Goal: Task Accomplishment & Management: Use online tool/utility

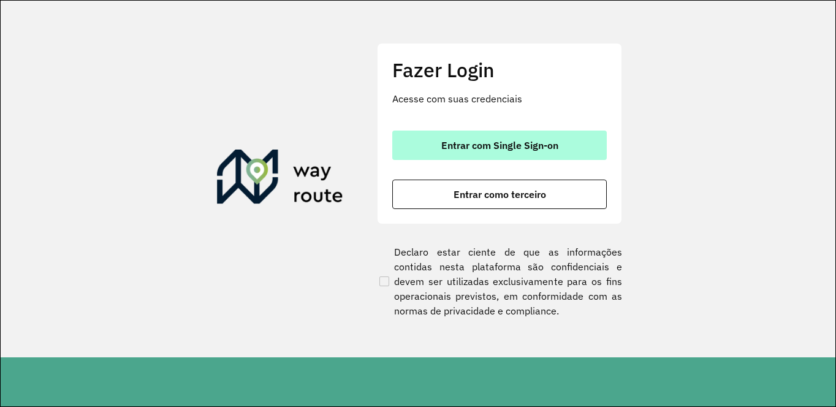
click at [534, 141] on span "Entrar com Single Sign-on" at bounding box center [499, 145] width 117 height 10
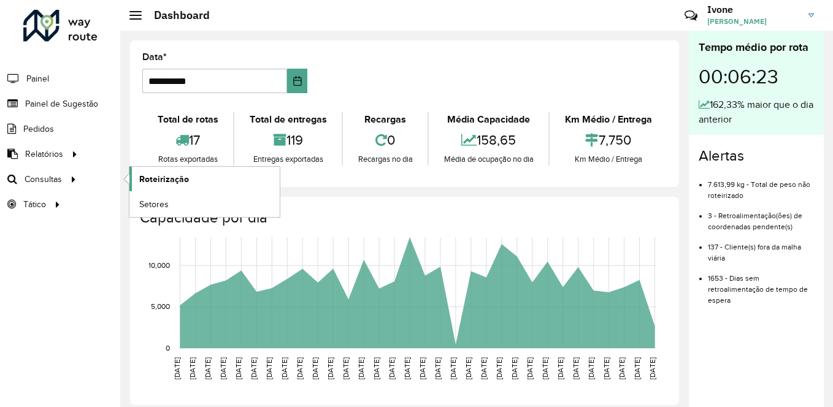
click at [177, 184] on span "Roteirização" at bounding box center [164, 179] width 50 height 13
click at [181, 180] on span "Roteirização" at bounding box center [164, 179] width 50 height 13
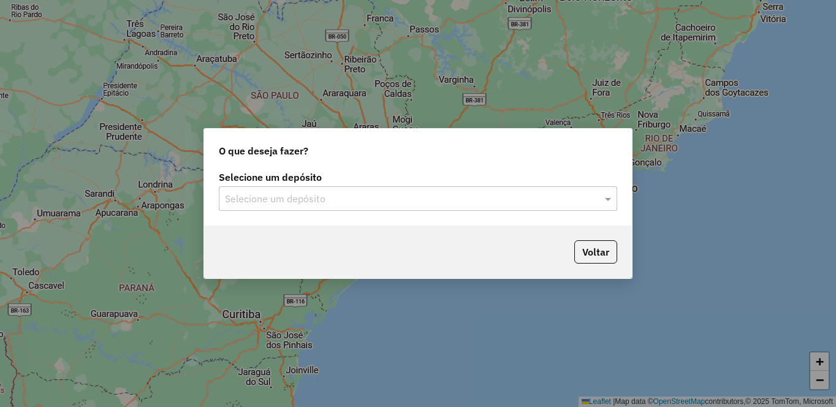
click at [399, 178] on label "Selecione um depósito" at bounding box center [418, 177] width 399 height 15
click at [319, 205] on input "text" at bounding box center [406, 199] width 362 height 15
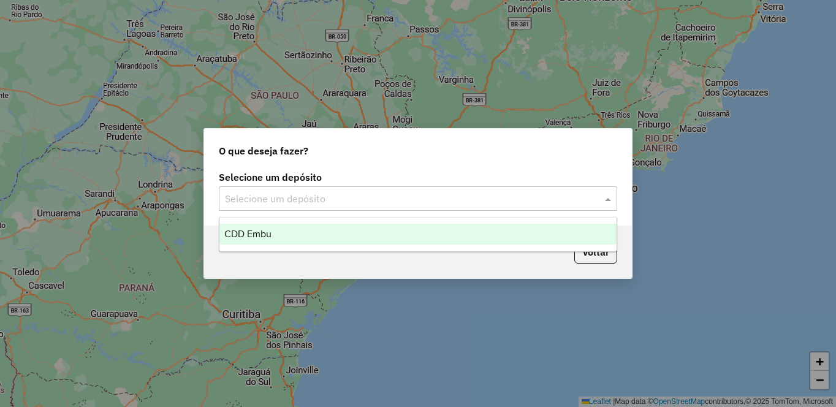
click at [239, 235] on span "CDD Embu" at bounding box center [247, 234] width 47 height 10
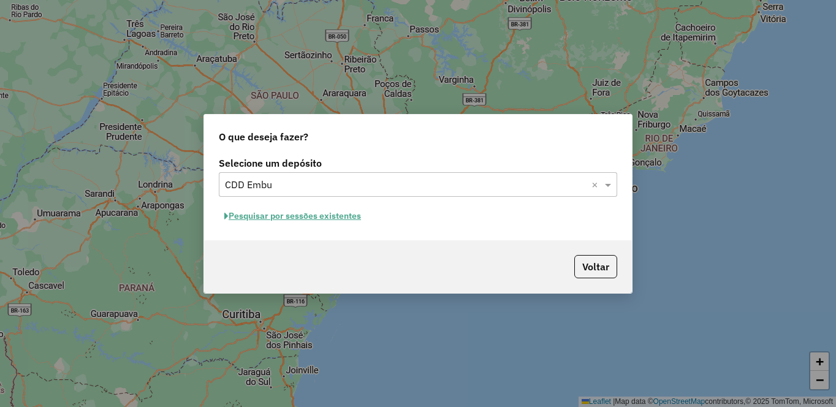
click at [278, 222] on button "Pesquisar por sessões existentes" at bounding box center [293, 216] width 148 height 19
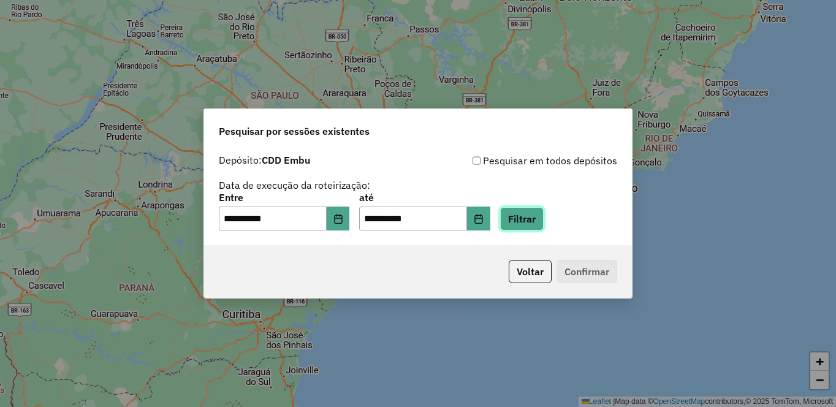
click at [544, 224] on button "Filtrar" at bounding box center [522, 218] width 44 height 23
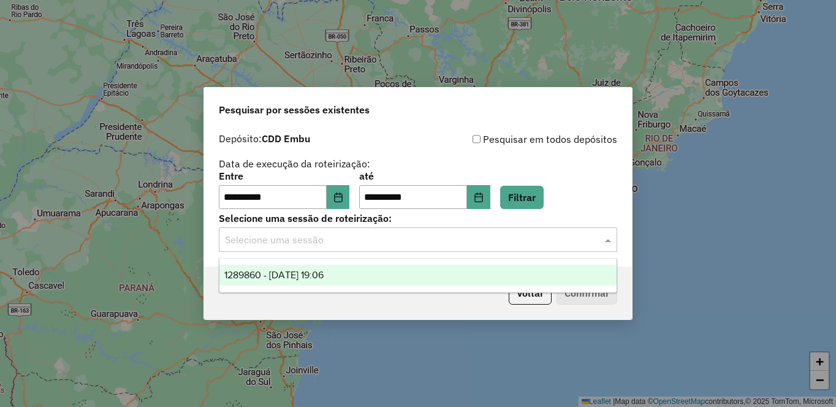
click at [280, 241] on input "text" at bounding box center [406, 240] width 362 height 15
click at [256, 282] on div "1289860 - 07/10/2025 19:06" at bounding box center [417, 275] width 397 height 21
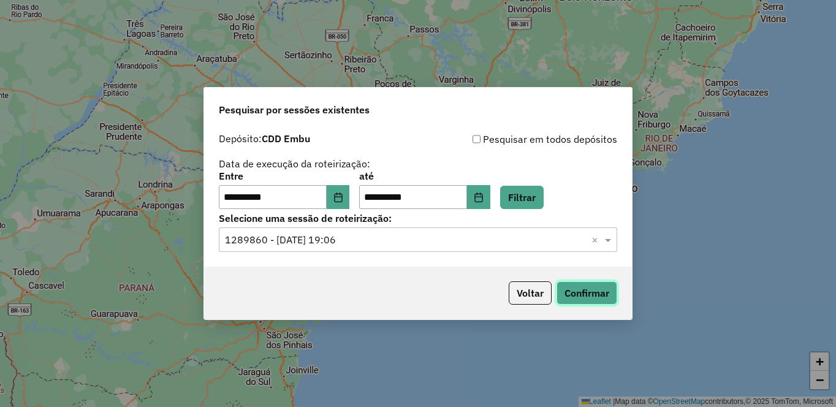
click at [581, 286] on button "Confirmar" at bounding box center [587, 292] width 61 height 23
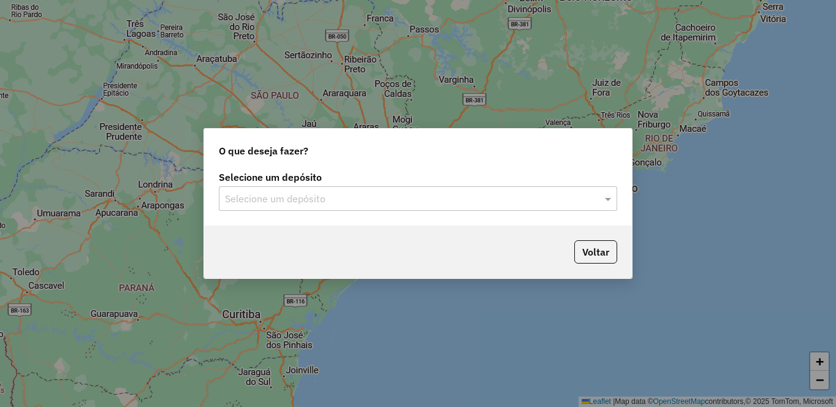
drag, startPoint x: 284, startPoint y: 178, endPoint x: 280, endPoint y: 186, distance: 8.2
click at [284, 179] on label "Selecione um depósito" at bounding box center [418, 177] width 399 height 15
click at [276, 195] on input "text" at bounding box center [406, 199] width 362 height 15
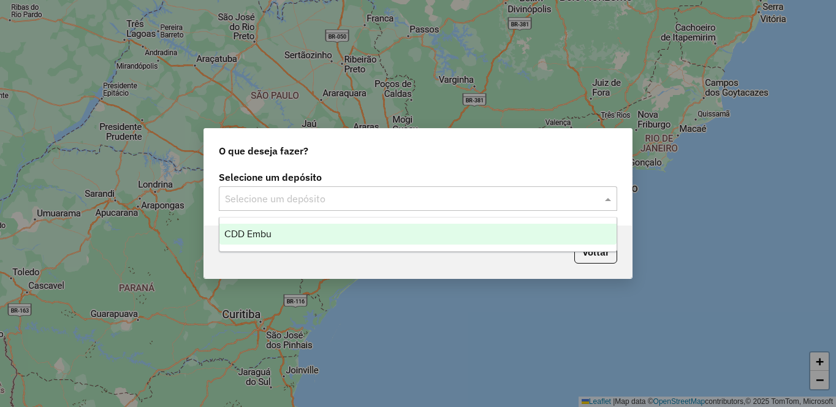
click at [273, 238] on div "CDD Embu" at bounding box center [417, 234] width 397 height 21
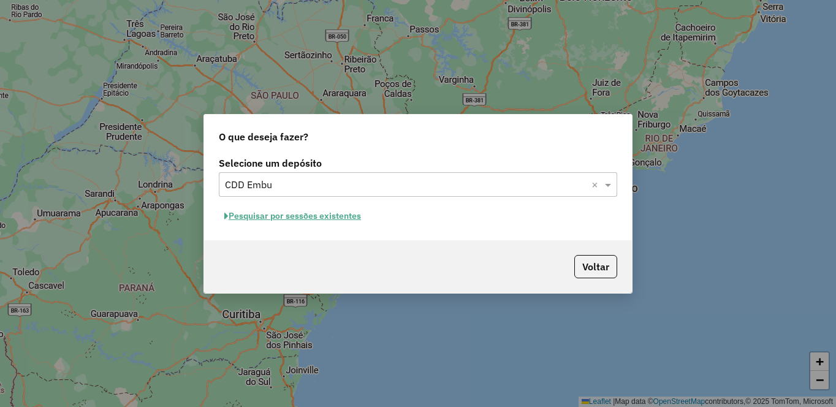
click at [280, 212] on button "Pesquisar por sessões existentes" at bounding box center [293, 216] width 148 height 19
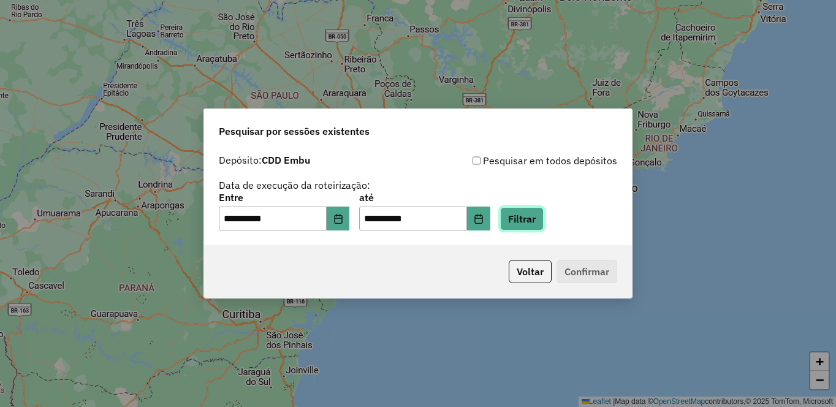
click at [544, 219] on button "Filtrar" at bounding box center [522, 218] width 44 height 23
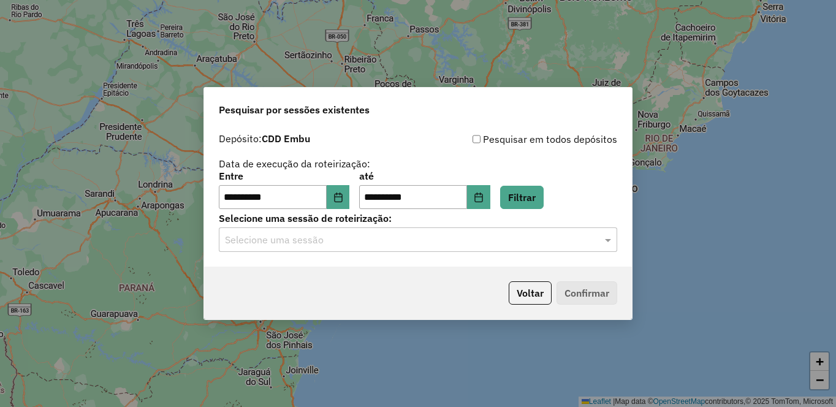
click at [273, 245] on input "text" at bounding box center [406, 240] width 362 height 15
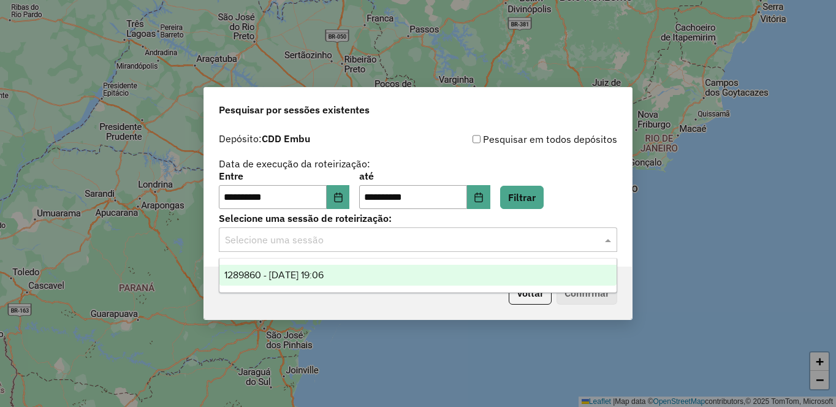
drag, startPoint x: 271, startPoint y: 275, endPoint x: 287, endPoint y: 280, distance: 16.7
click at [271, 276] on span "1289860 - 07/10/2025 19:06" at bounding box center [273, 275] width 99 height 10
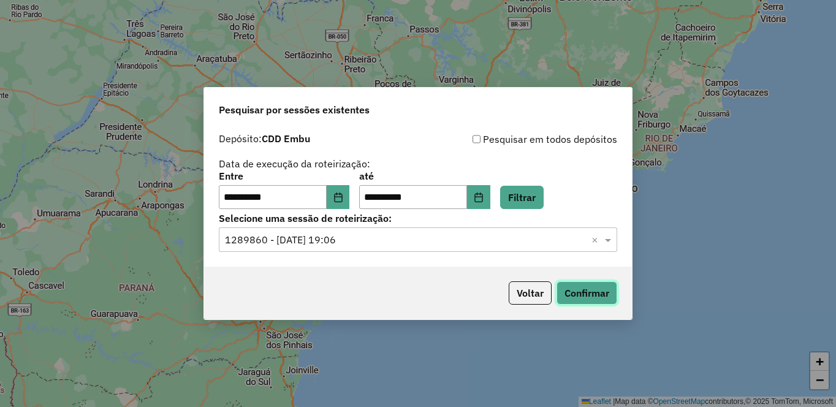
click at [592, 300] on button "Confirmar" at bounding box center [587, 292] width 61 height 23
click at [343, 201] on icon "Choose Date" at bounding box center [339, 198] width 10 height 10
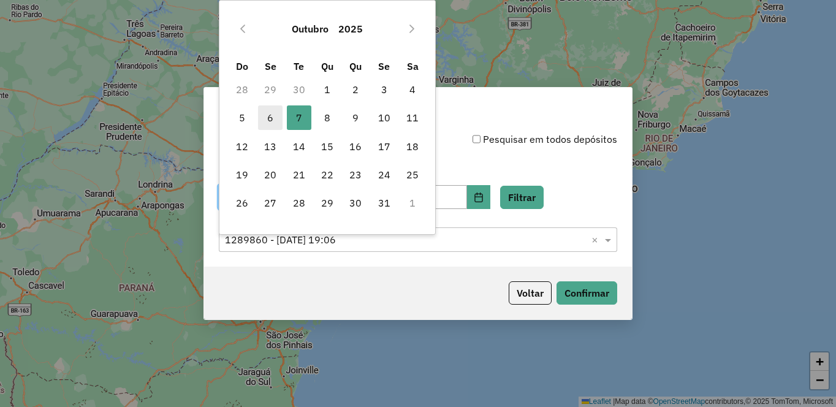
click at [263, 120] on span "6" at bounding box center [270, 117] width 25 height 25
type input "**********"
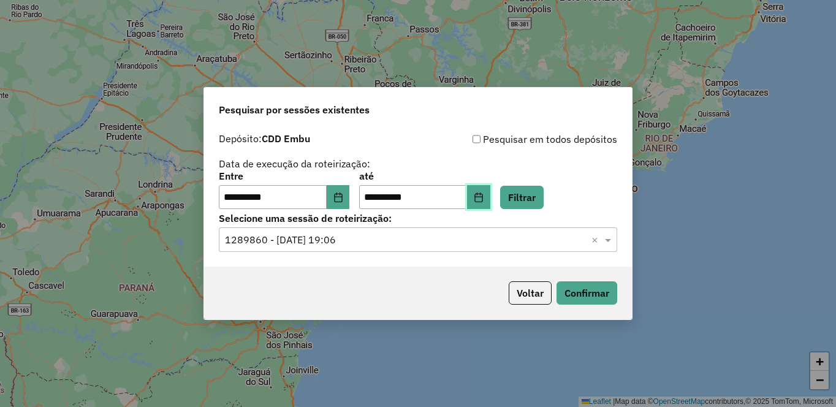
click at [490, 194] on button "Choose Date" at bounding box center [478, 197] width 23 height 25
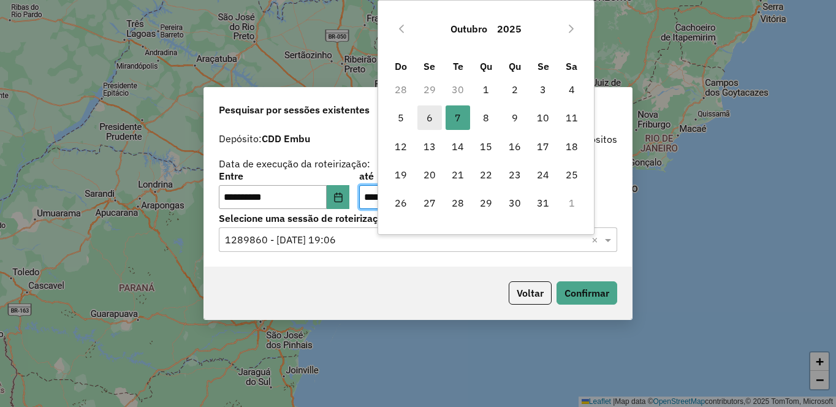
click at [432, 115] on span "6" at bounding box center [430, 117] width 25 height 25
type input "**********"
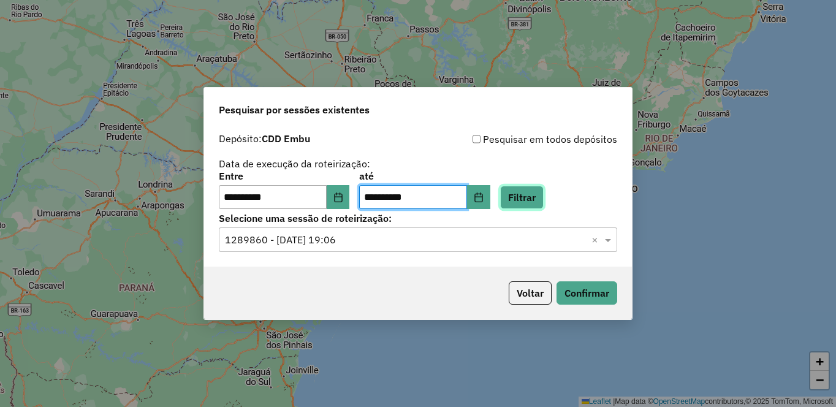
click at [544, 196] on button "Filtrar" at bounding box center [522, 197] width 44 height 23
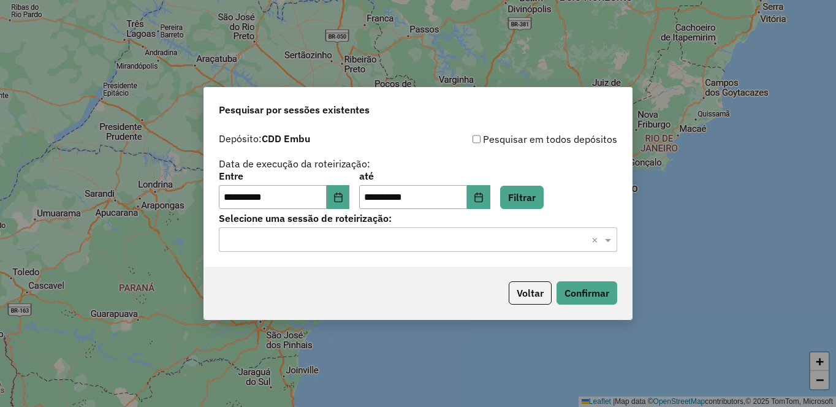
click at [255, 246] on input "text" at bounding box center [406, 240] width 362 height 15
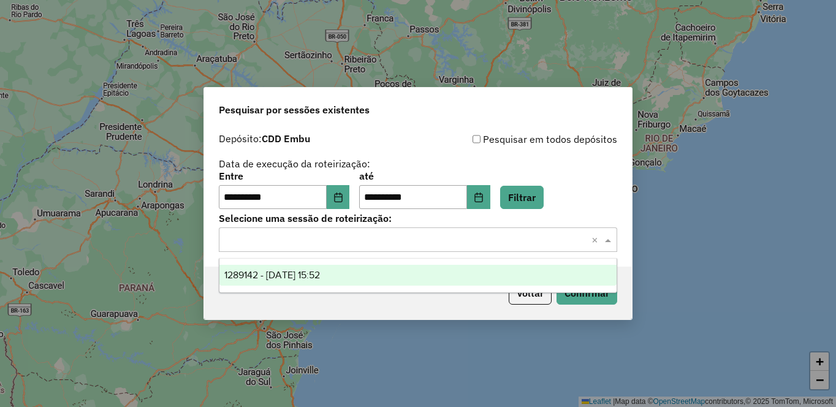
drag, startPoint x: 258, startPoint y: 265, endPoint x: 321, endPoint y: 283, distance: 64.9
click at [259, 267] on div "1289142 - 06/10/2025 15:52" at bounding box center [417, 275] width 397 height 21
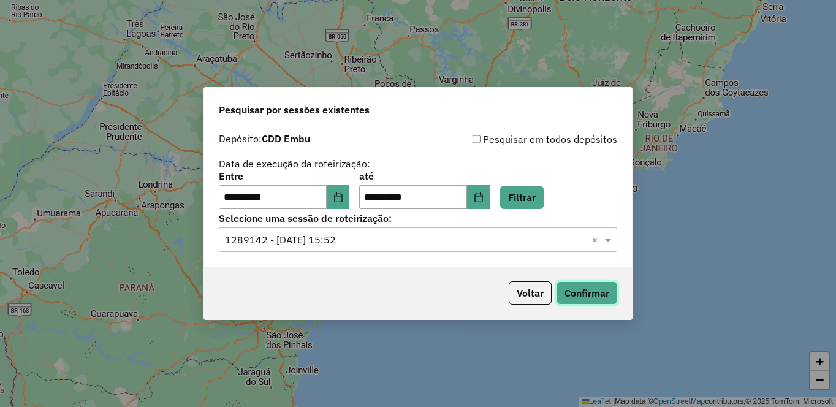
click at [589, 285] on button "Confirmar" at bounding box center [587, 292] width 61 height 23
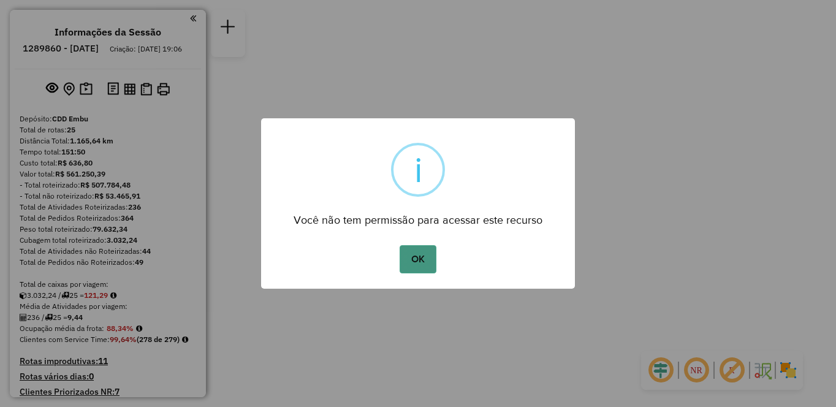
click at [418, 257] on button "OK" at bounding box center [418, 259] width 36 height 28
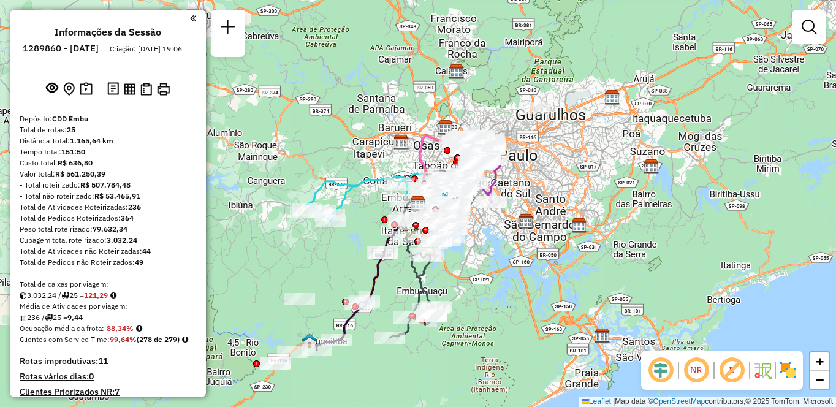
click at [790, 368] on img at bounding box center [789, 371] width 20 height 20
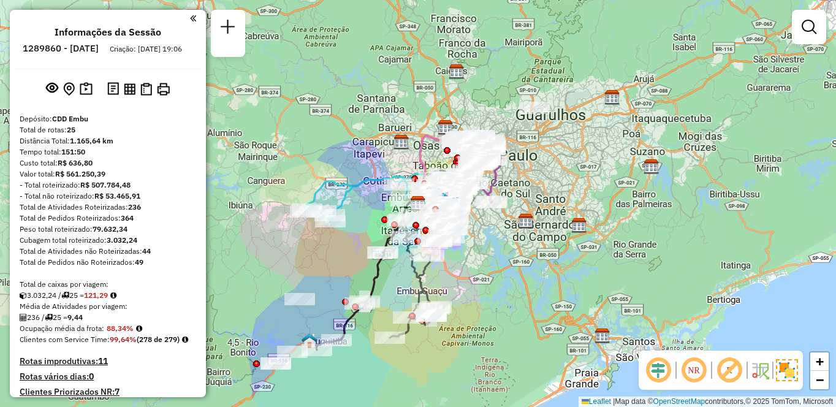
click at [733, 368] on em at bounding box center [729, 370] width 29 height 29
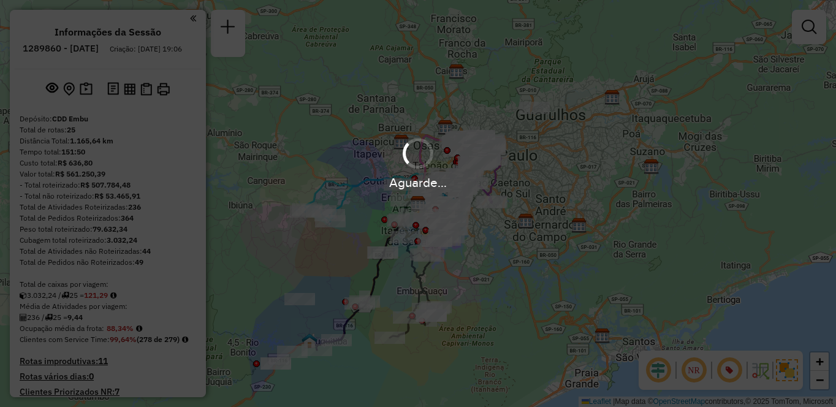
drag, startPoint x: 701, startPoint y: 369, endPoint x: 703, endPoint y: 380, distance: 11.2
click at [701, 369] on hb-app "Aguarde... Pop-up bloqueado! Seu navegador bloqueou automáticamente a abertura …" at bounding box center [418, 203] width 836 height 407
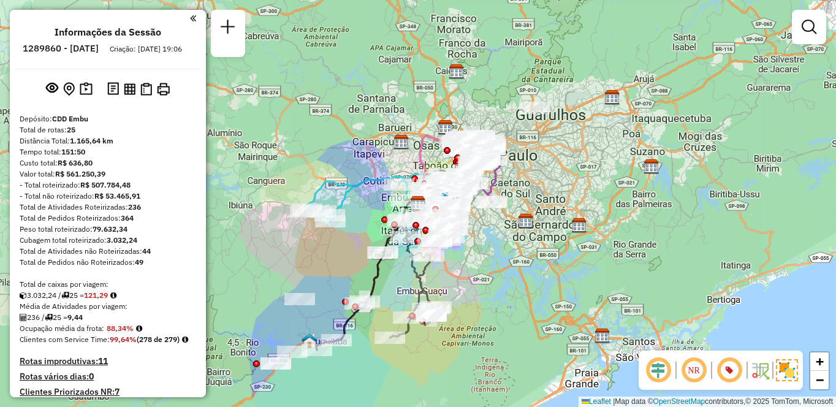
click at [701, 376] on em at bounding box center [693, 370] width 29 height 29
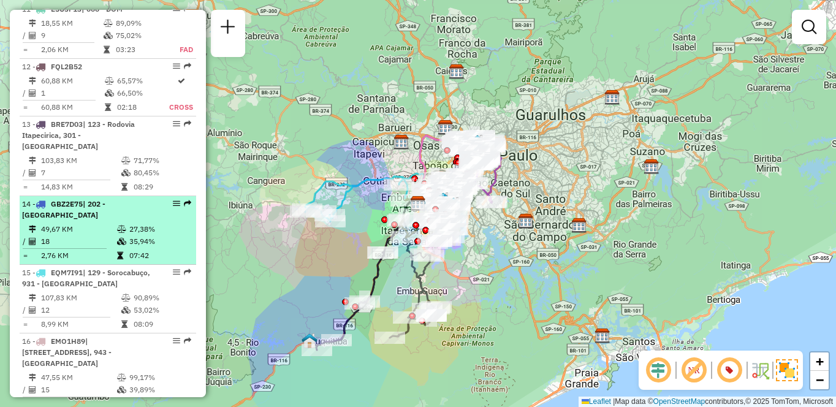
select select "**********"
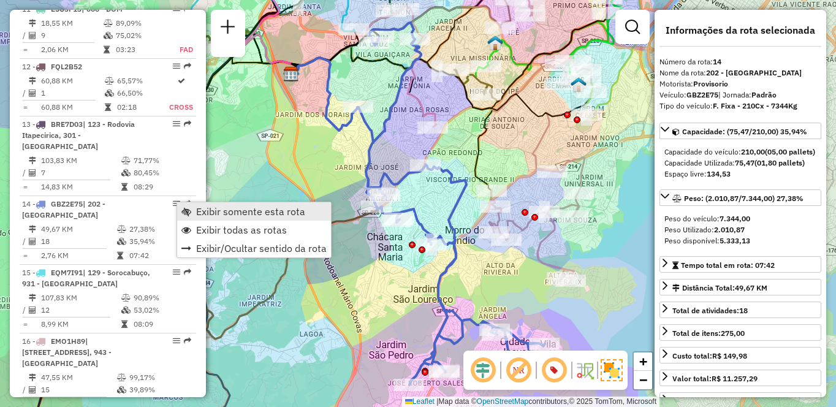
click at [208, 207] on span "Exibir somente esta rota" at bounding box center [250, 212] width 109 height 10
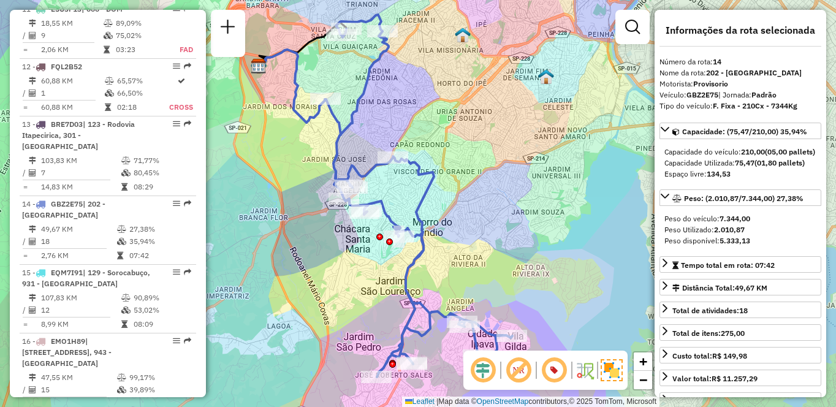
drag, startPoint x: 473, startPoint y: 124, endPoint x: 439, endPoint y: 115, distance: 35.0
click at [439, 115] on div "Janela de atendimento Grade de atendimento Capacidade Transportadoras Veículos …" at bounding box center [418, 203] width 836 height 407
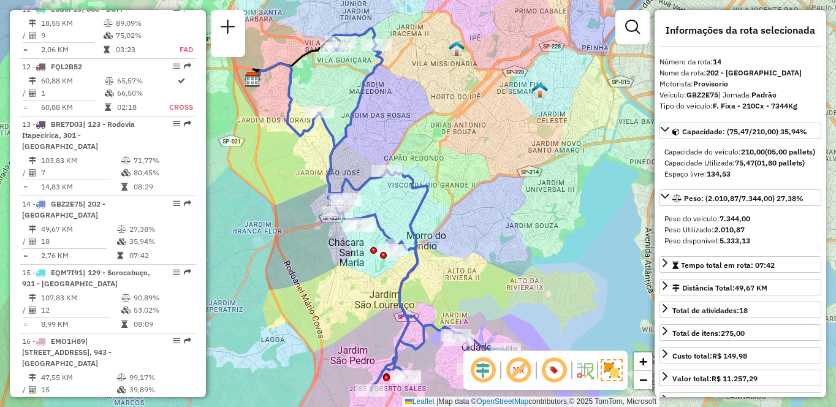
drag, startPoint x: 343, startPoint y: 65, endPoint x: 339, endPoint y: 77, distance: 13.0
click at [339, 77] on div "Janela de atendimento Grade de atendimento Capacidade Transportadoras Veículos …" at bounding box center [418, 203] width 836 height 407
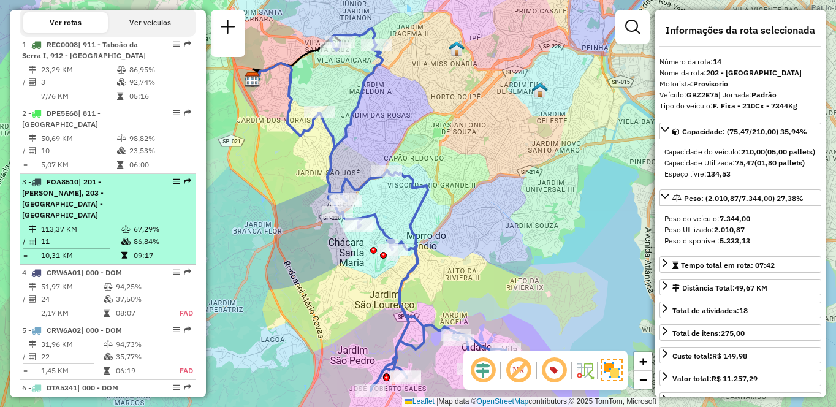
click at [36, 232] on td at bounding box center [34, 229] width 12 height 12
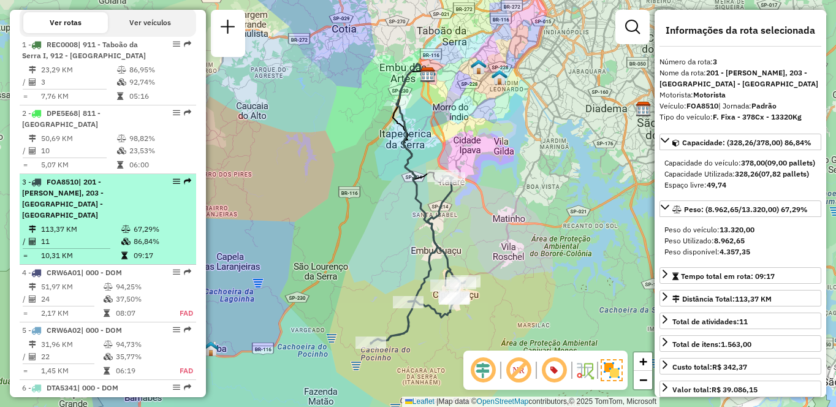
click at [135, 227] on td "67,29%" at bounding box center [162, 229] width 58 height 12
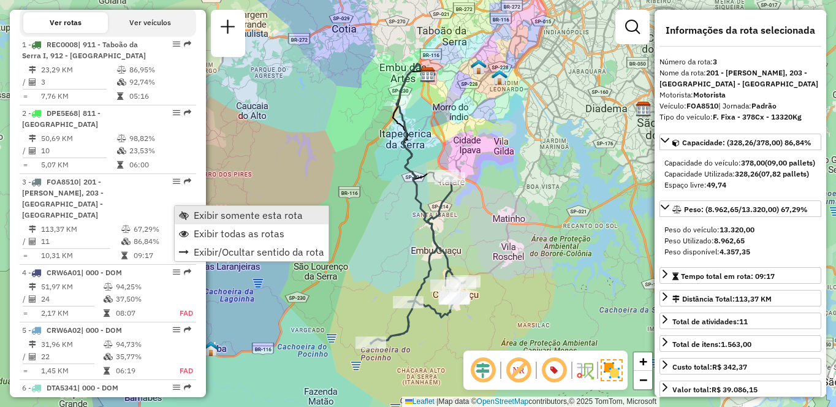
click at [212, 215] on span "Exibir somente esta rota" at bounding box center [248, 215] width 109 height 10
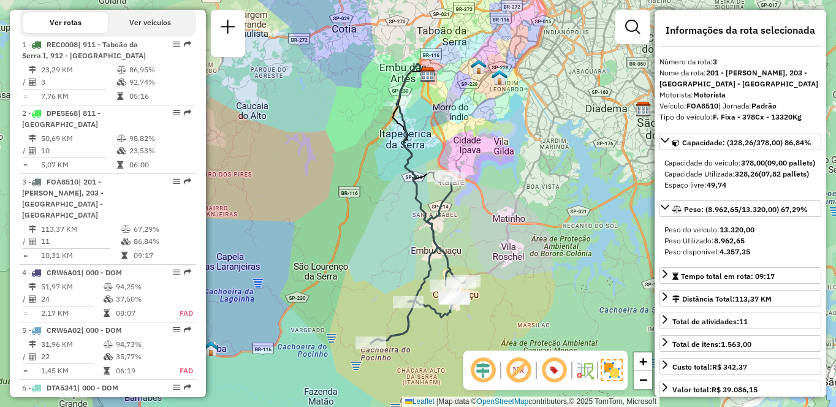
scroll to position [452, 0]
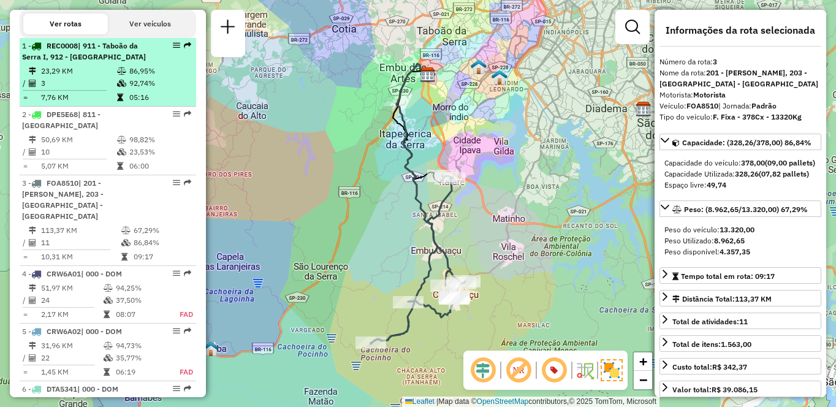
click at [111, 77] on td "23,29 KM" at bounding box center [78, 71] width 76 height 12
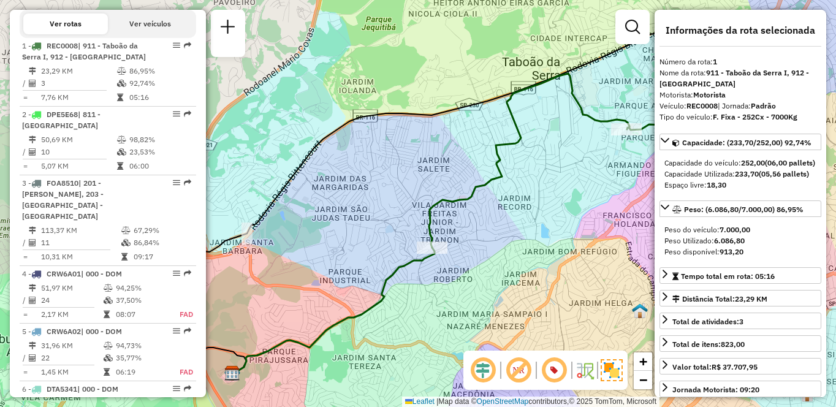
scroll to position [1429, 0]
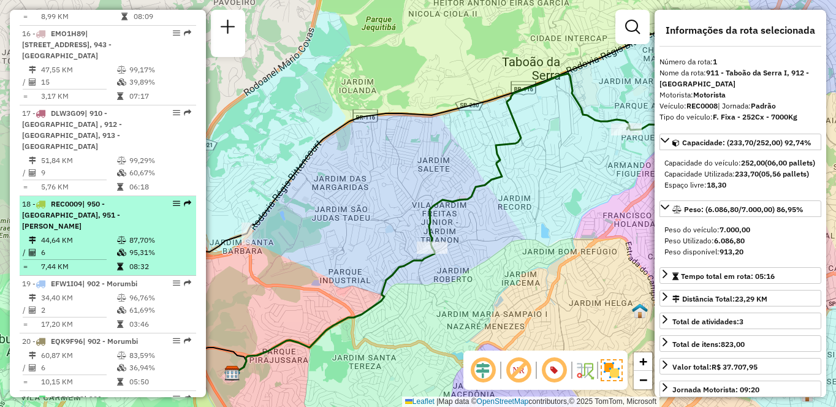
click at [66, 246] on td "6" at bounding box center [78, 252] width 76 height 12
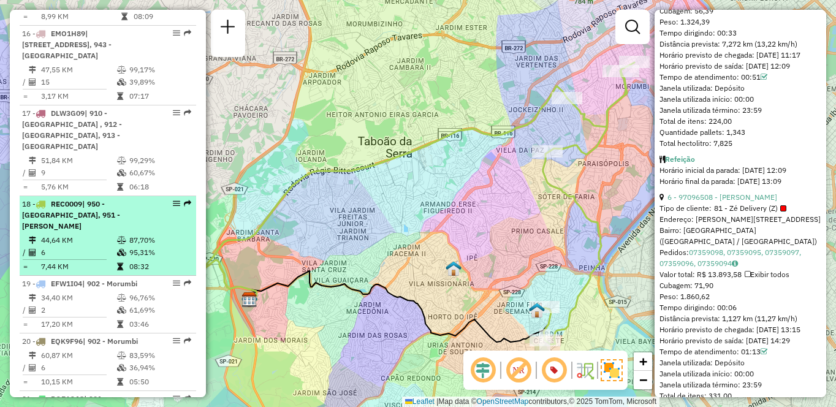
click at [79, 221] on li "18 - REC0009 | 950 - Jardim Germânia, 951 - Giovane Gronchi 44,64 KM 87,70% / 6…" at bounding box center [108, 236] width 177 height 80
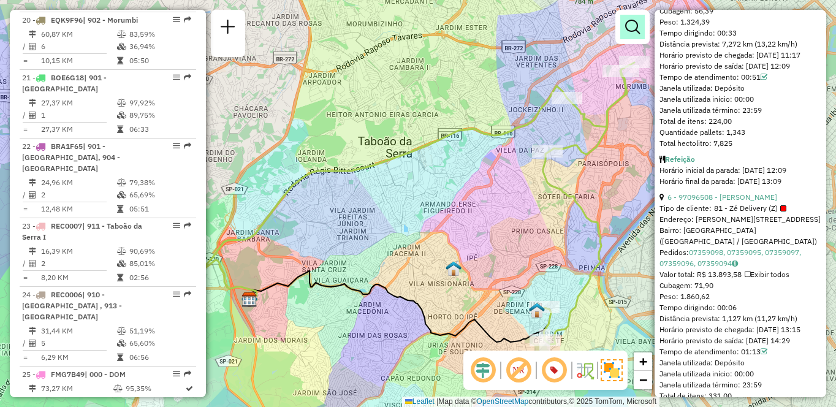
scroll to position [0, 0]
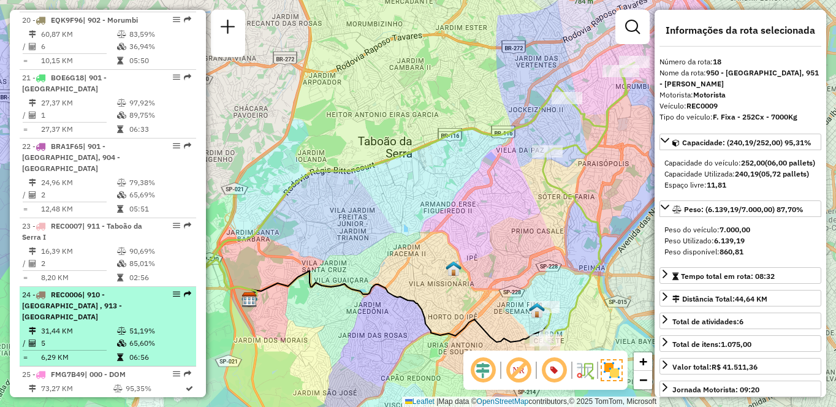
click at [98, 291] on li "24 - REC0006 | 910 - Parque Ipê , 913 - Campo Limpo 31,44 KM 51,19% / 5 65,60% …" at bounding box center [108, 327] width 177 height 80
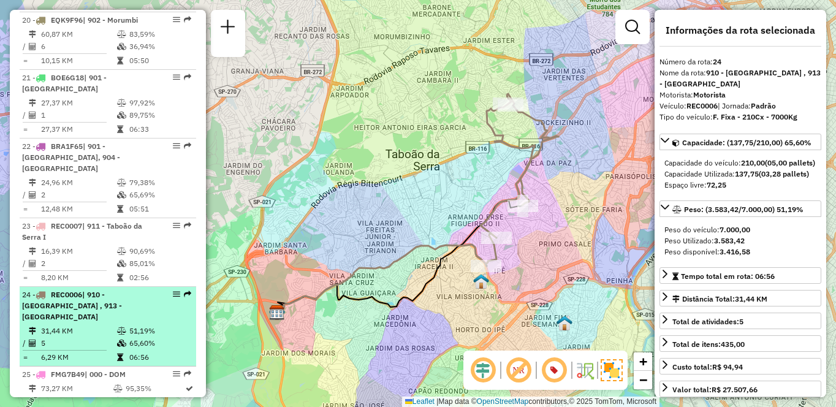
click at [105, 291] on li "24 - REC0006 | 910 - Parque Ipê , 913 - Campo Limpo 31,44 KM 51,19% / 5 65,60% …" at bounding box center [108, 327] width 177 height 80
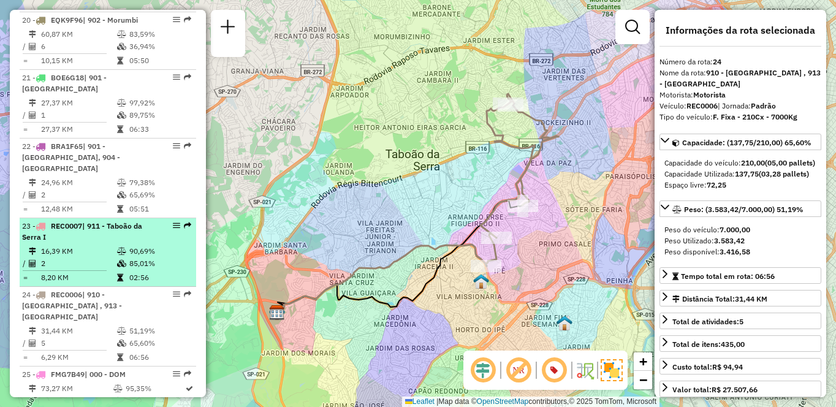
click at [113, 258] on td "2" at bounding box center [78, 264] width 76 height 12
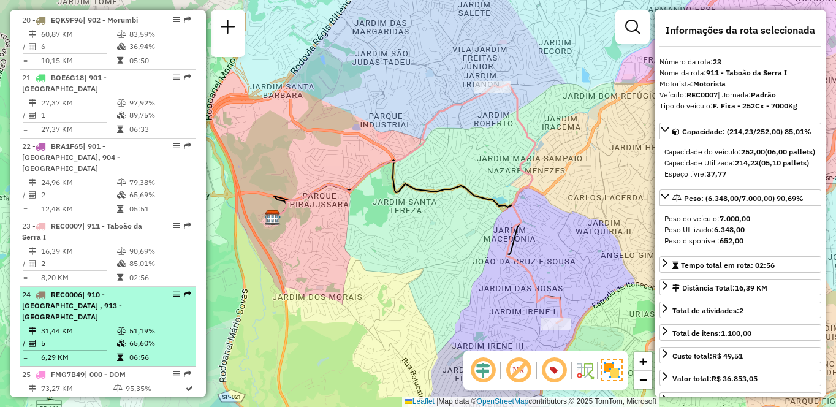
click at [118, 327] on icon at bounding box center [121, 330] width 9 height 7
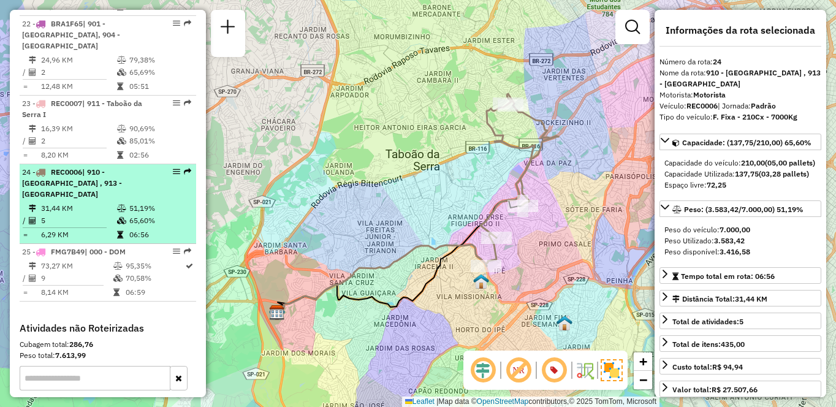
scroll to position [1811, 0]
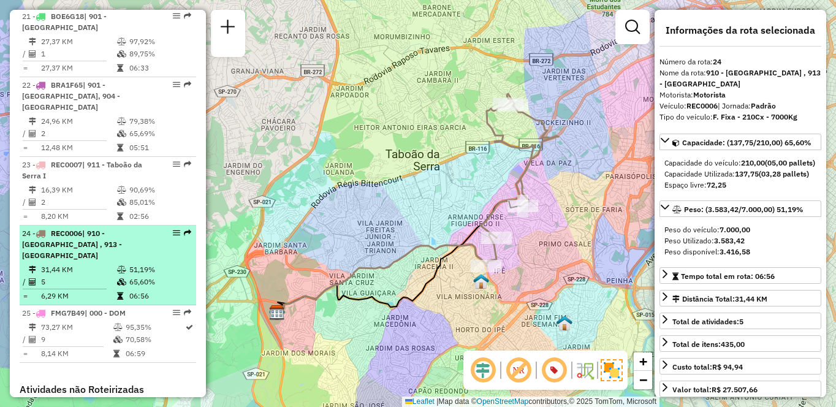
click at [92, 264] on td "31,44 KM" at bounding box center [78, 270] width 76 height 12
click at [93, 264] on td "31,44 KM" at bounding box center [78, 270] width 76 height 12
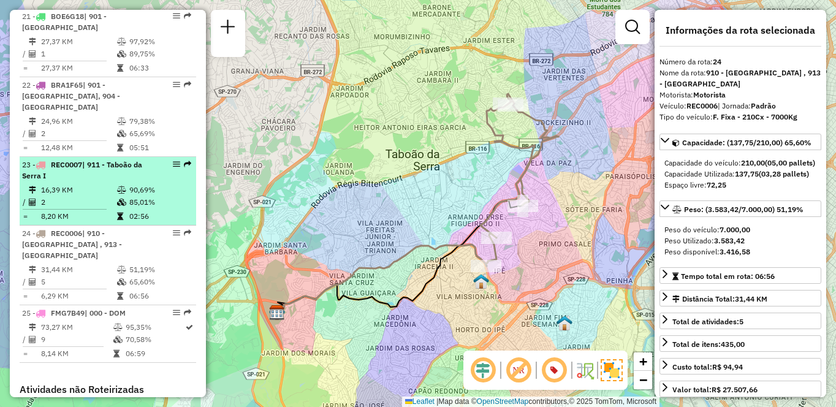
click at [84, 184] on td "16,39 KM" at bounding box center [78, 190] width 76 height 12
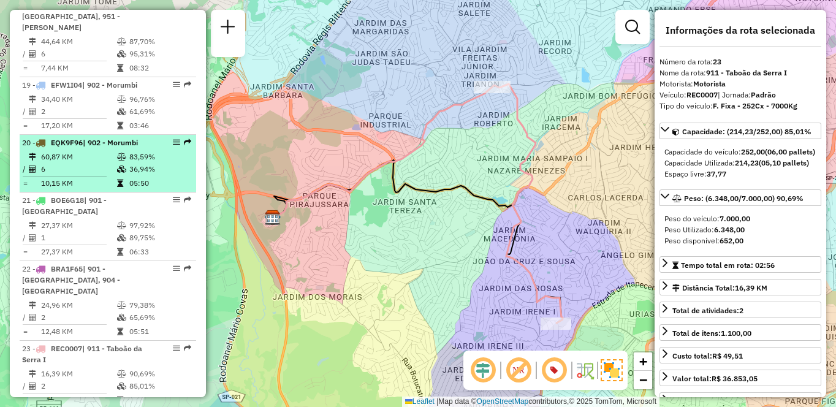
scroll to position [1505, 0]
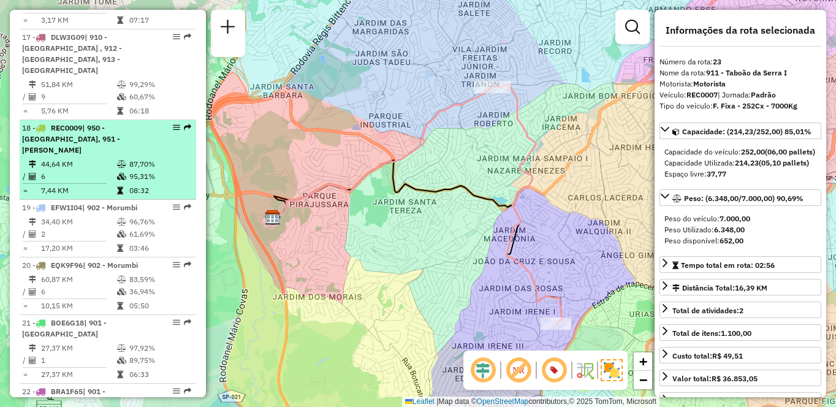
click at [104, 158] on td "44,64 KM" at bounding box center [78, 164] width 76 height 12
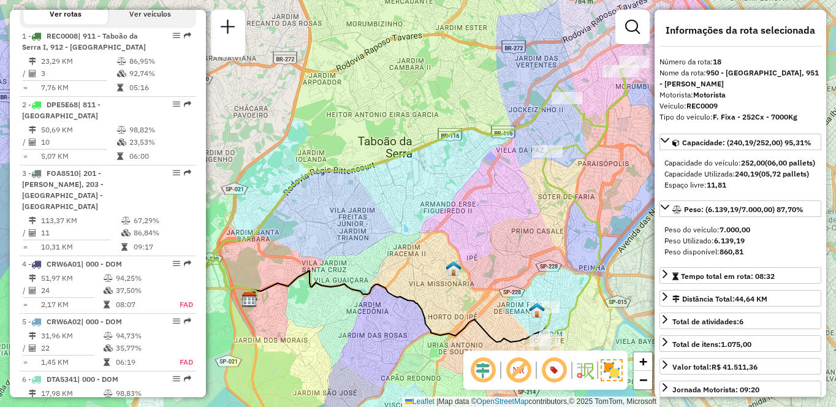
scroll to position [340, 0]
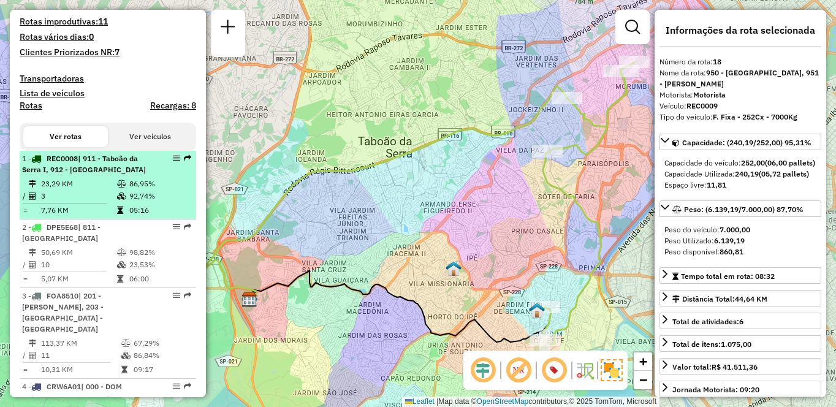
click at [102, 190] on td "23,29 KM" at bounding box center [78, 184] width 76 height 12
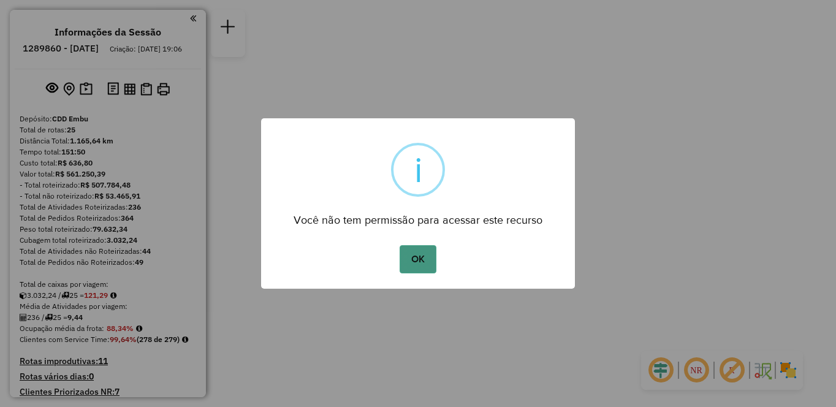
drag, startPoint x: 419, startPoint y: 258, endPoint x: 438, endPoint y: 180, distance: 80.3
click at [419, 259] on button "OK" at bounding box center [418, 259] width 36 height 28
click at [433, 261] on button "OK" at bounding box center [418, 259] width 36 height 28
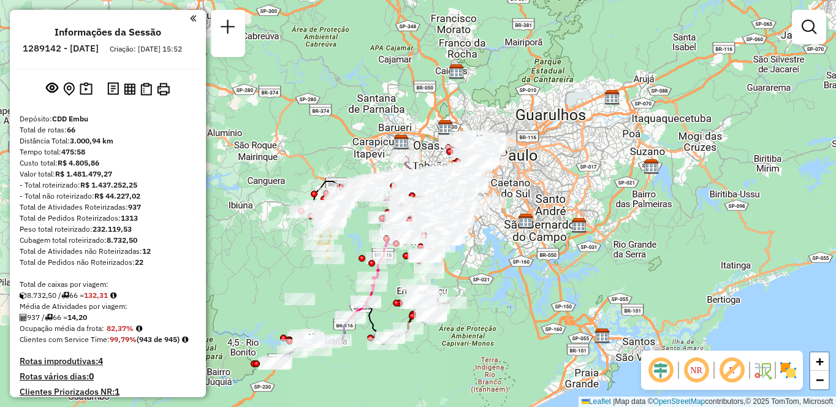
click at [790, 368] on img at bounding box center [789, 371] width 20 height 20
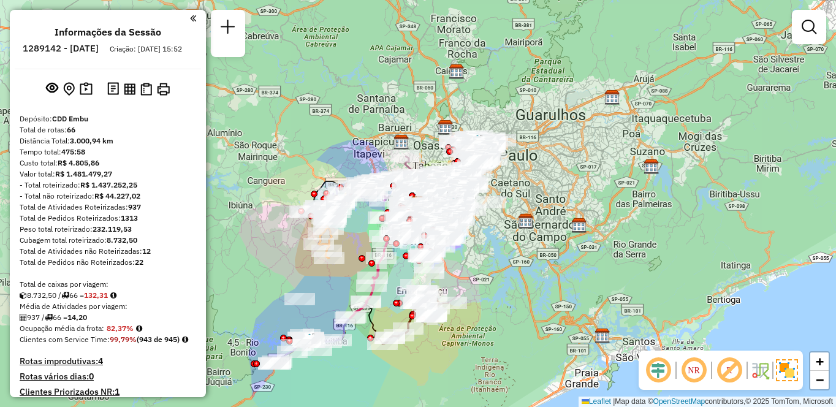
drag, startPoint x: 728, startPoint y: 368, endPoint x: 691, endPoint y: 371, distance: 37.5
click at [728, 368] on em at bounding box center [729, 370] width 29 height 29
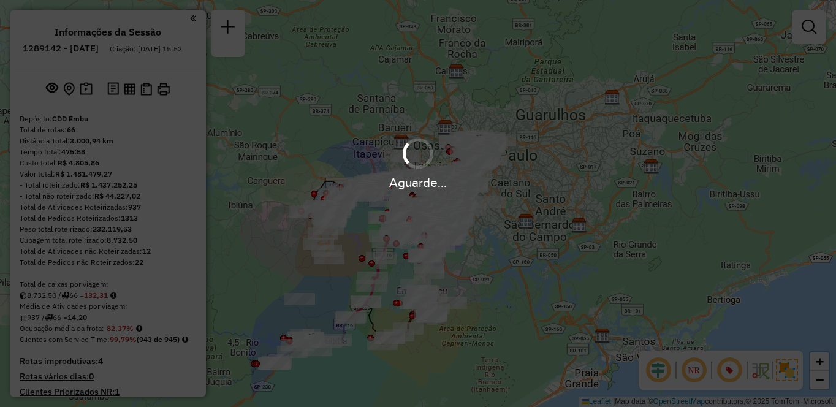
click at [689, 372] on hb-app "Aguarde... Pop-up bloqueado! Seu navegador bloqueou automáticamente a abertura …" at bounding box center [418, 203] width 836 height 407
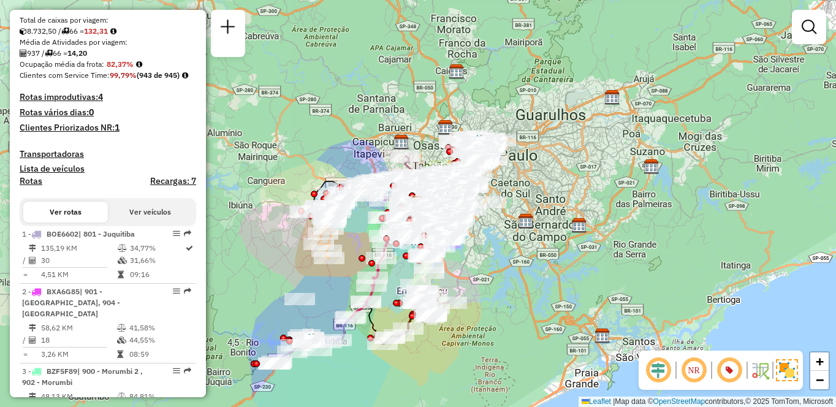
scroll to position [4560, 0]
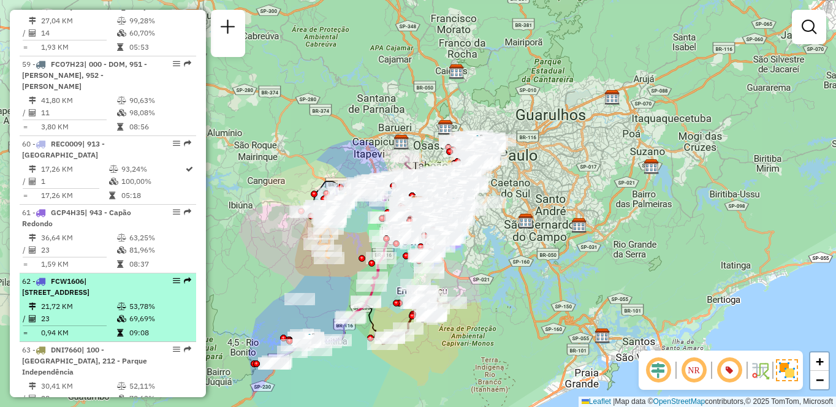
select select "**********"
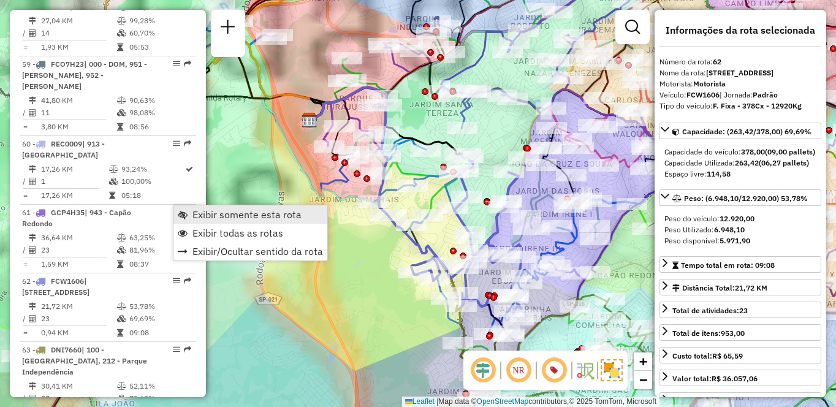
click at [206, 213] on span "Exibir somente esta rota" at bounding box center [247, 215] width 109 height 10
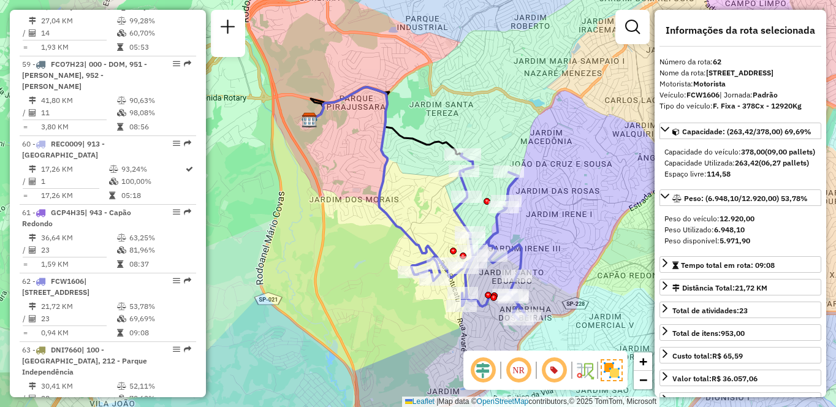
scroll to position [981, 0]
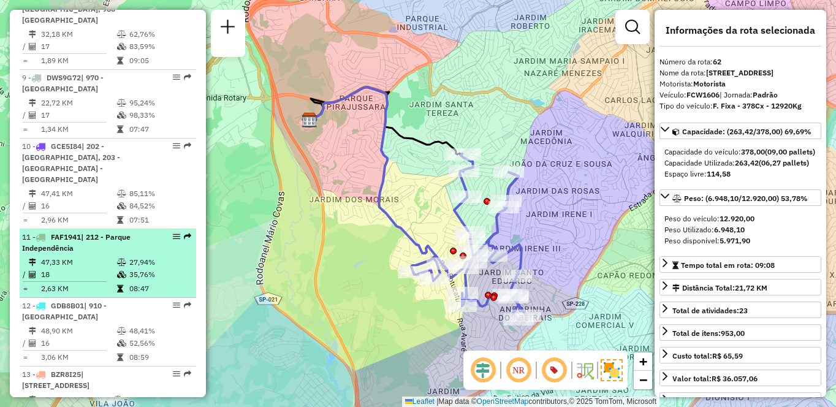
click at [70, 256] on td "47,33 KM" at bounding box center [78, 262] width 76 height 12
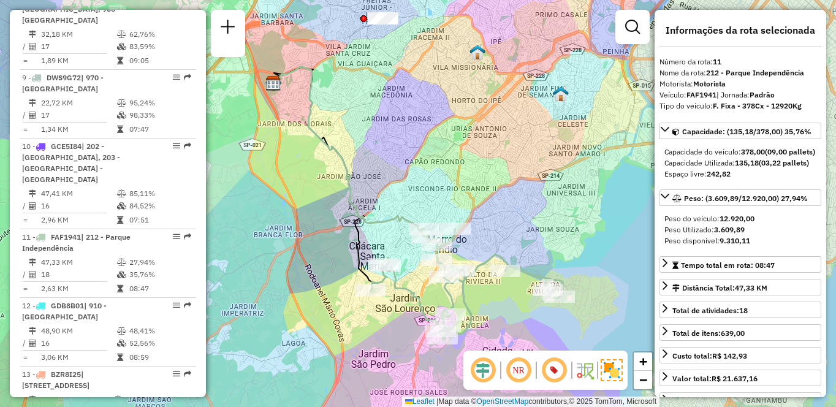
scroll to position [717, 0]
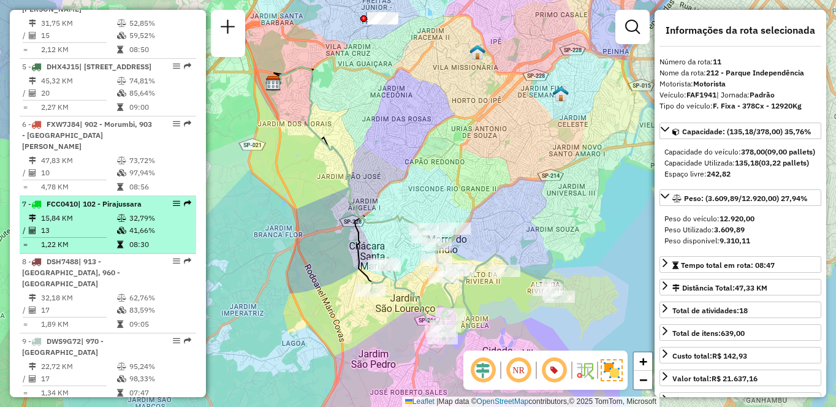
click at [99, 226] on td "13" at bounding box center [78, 230] width 76 height 12
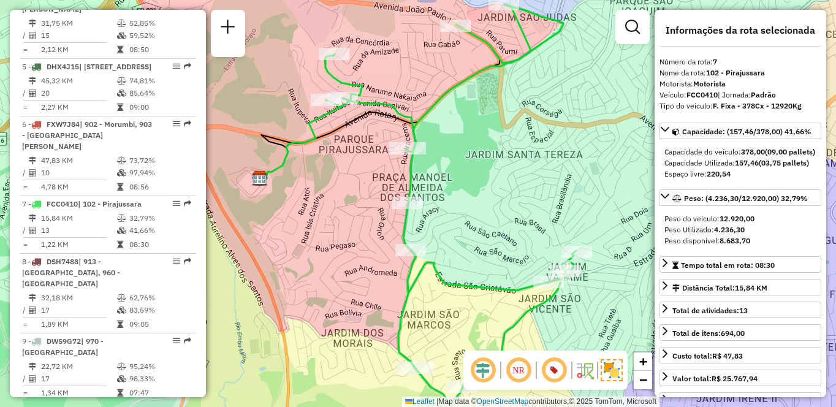
scroll to position [4777, 0]
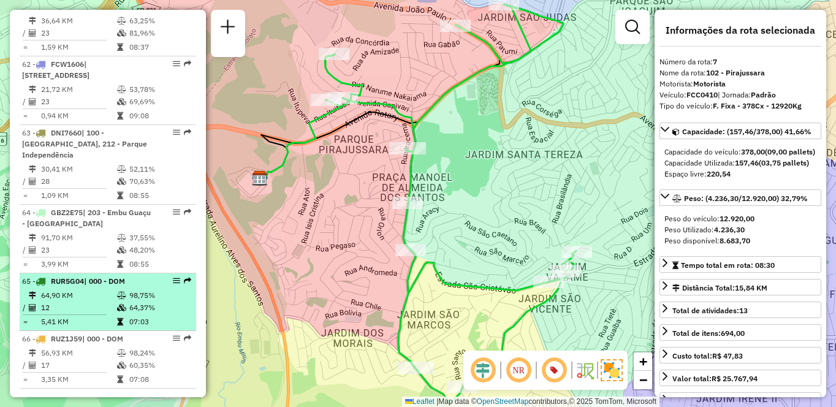
click at [79, 316] on td "5,41 KM" at bounding box center [78, 322] width 76 height 12
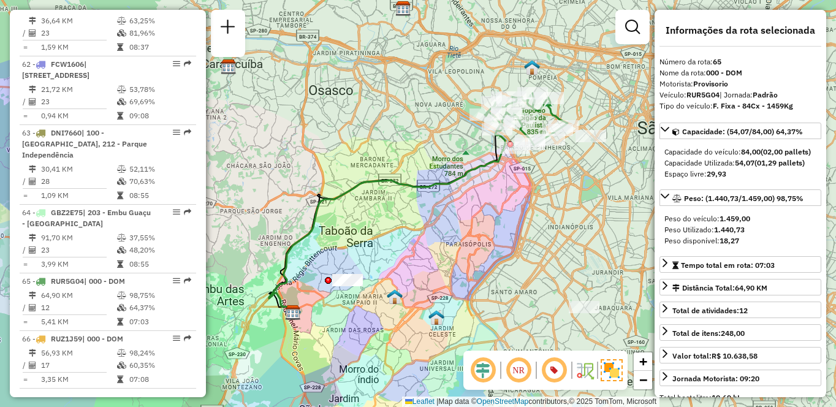
click at [528, 377] on em at bounding box center [518, 370] width 29 height 29
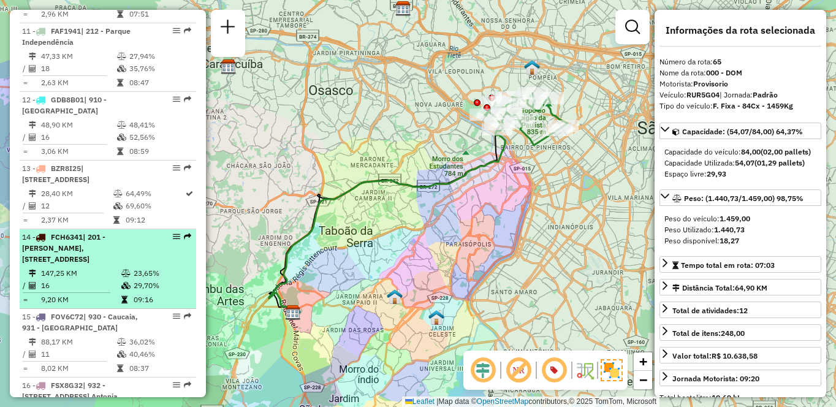
click at [121, 280] on td at bounding box center [127, 286] width 12 height 12
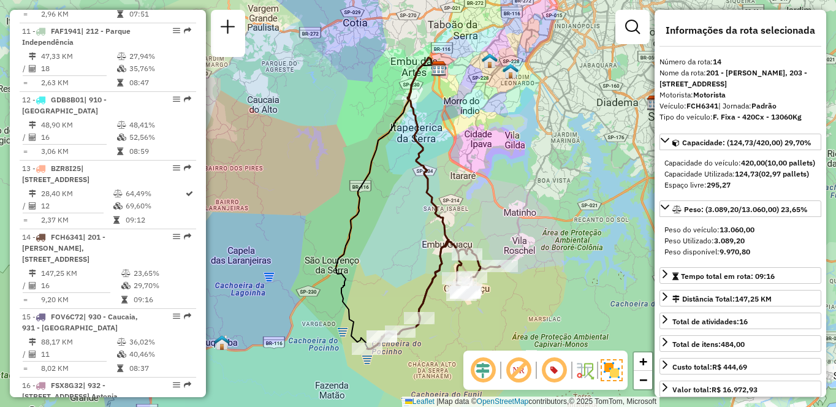
scroll to position [717, 0]
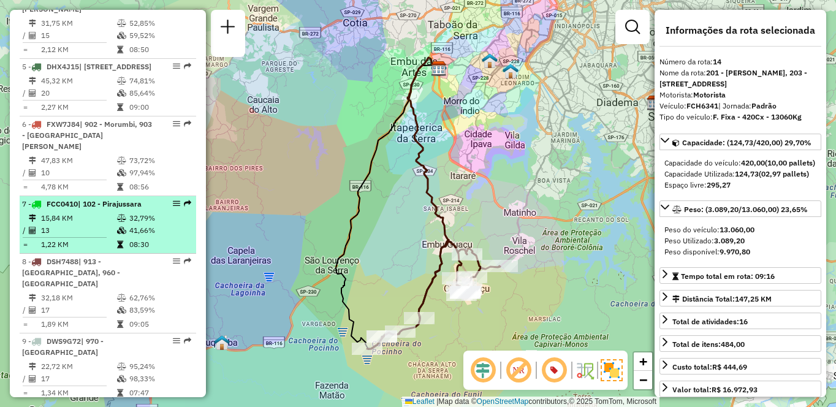
click at [142, 213] on td "32,79%" at bounding box center [160, 218] width 62 height 12
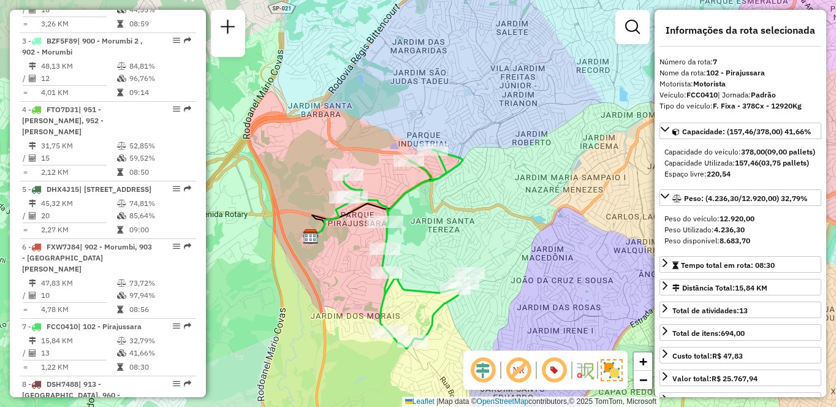
scroll to position [1187, 0]
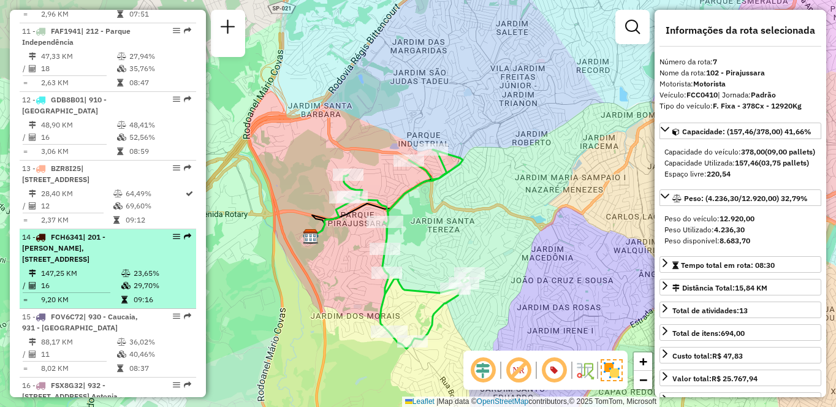
drag, startPoint x: 26, startPoint y: 213, endPoint x: 50, endPoint y: 230, distance: 29.6
click at [26, 232] on span "| 201 - [PERSON_NAME], [STREET_ADDRESS]" at bounding box center [63, 247] width 83 height 31
